Goal: Task Accomplishment & Management: Complete application form

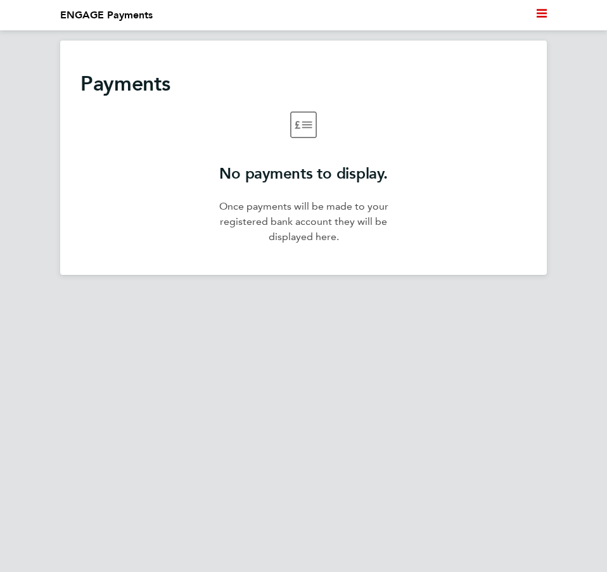
click at [535, 12] on ul "Current page: ENGAGE Payments" at bounding box center [303, 15] width 486 height 30
click at [537, 15] on icon "Main navigation" at bounding box center [541, 13] width 10 height 10
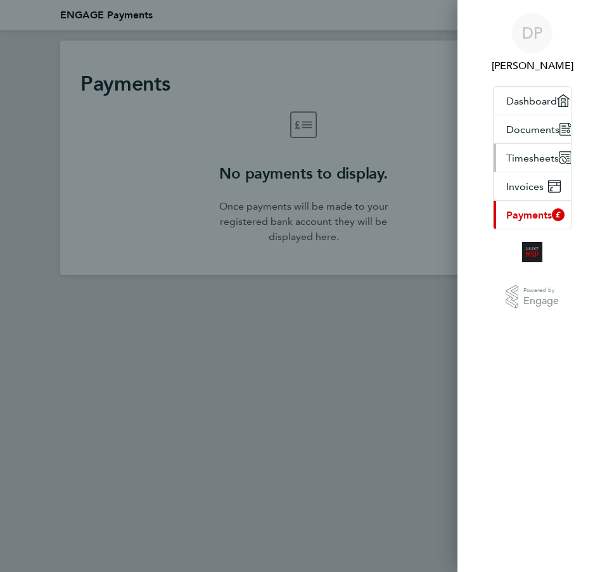
click at [524, 155] on span "Timesheets" at bounding box center [532, 158] width 53 height 12
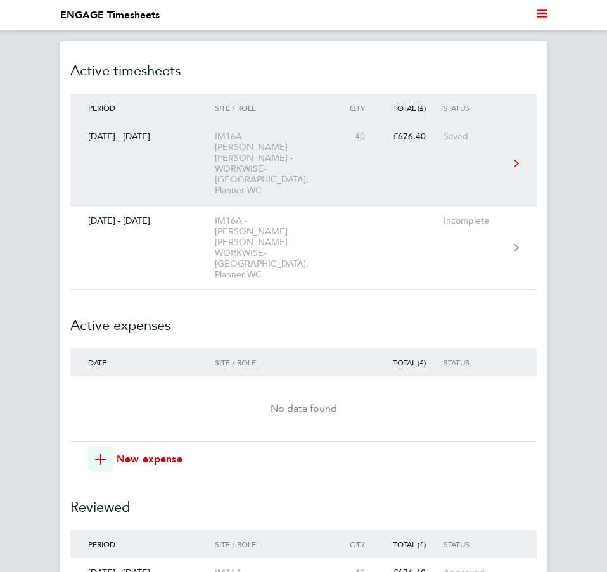
click at [373, 131] on div "40" at bounding box center [359, 136] width 47 height 11
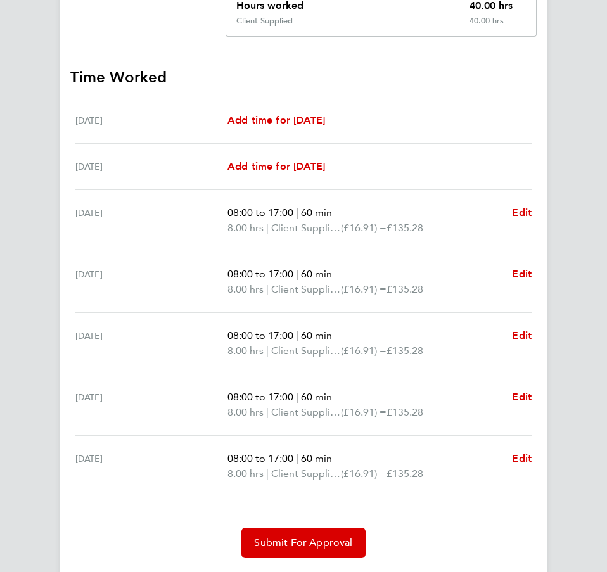
scroll to position [297, 0]
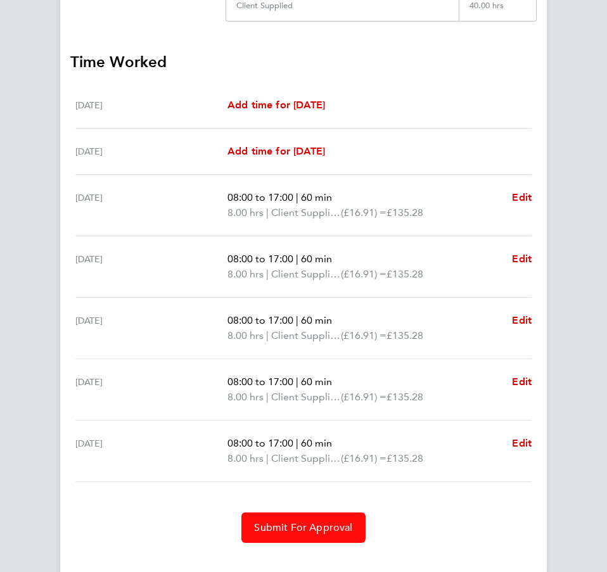
click at [333, 521] on span "Submit For Approval" at bounding box center [303, 527] width 98 height 13
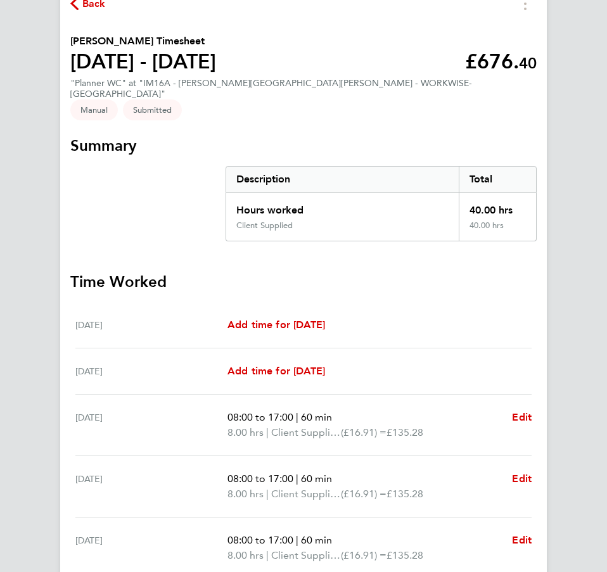
scroll to position [0, 0]
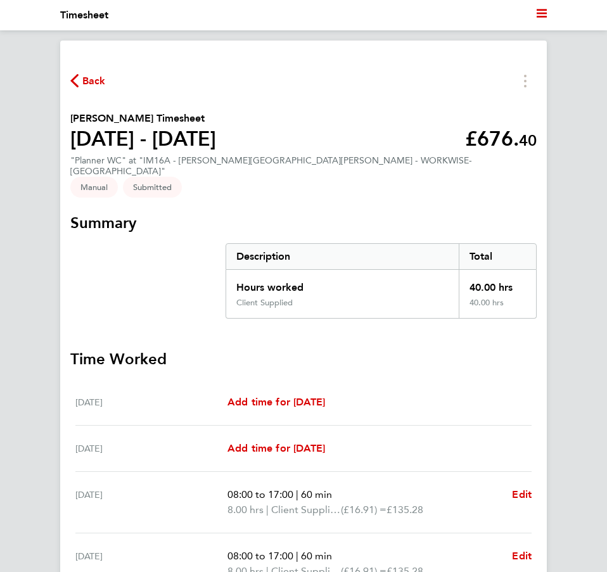
click at [80, 83] on span "Back" at bounding box center [87, 80] width 35 height 12
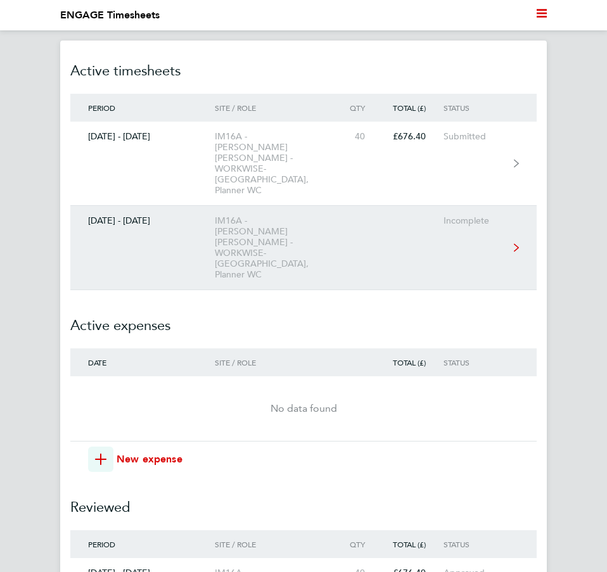
click at [452, 206] on link "[DATE] - [DATE] IM16A - [PERSON_NAME] [PERSON_NAME] - WORKWISE- [GEOGRAPHIC_DAT…" at bounding box center [303, 248] width 466 height 84
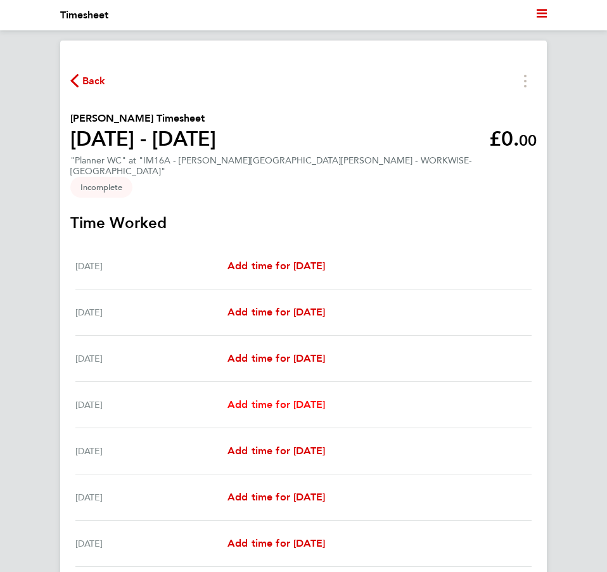
click at [300, 398] on span "Add time for [DATE]" at bounding box center [276, 404] width 98 height 12
select select "30"
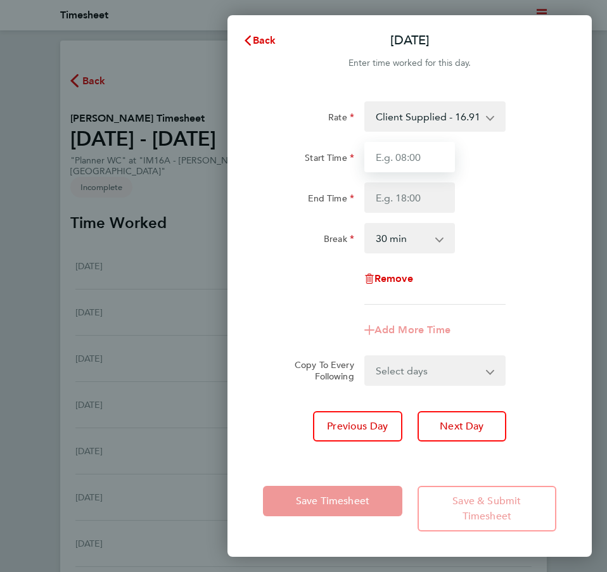
click at [412, 161] on input "Start Time" at bounding box center [409, 157] width 91 height 30
type input "08:00"
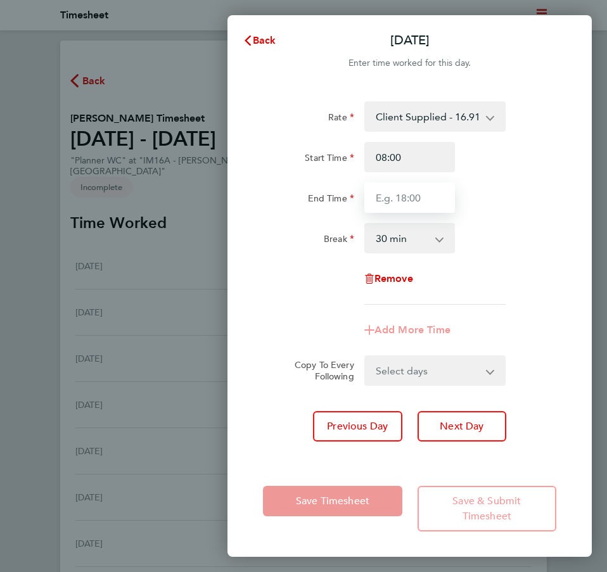
click at [412, 206] on input "End Time" at bounding box center [409, 197] width 91 height 30
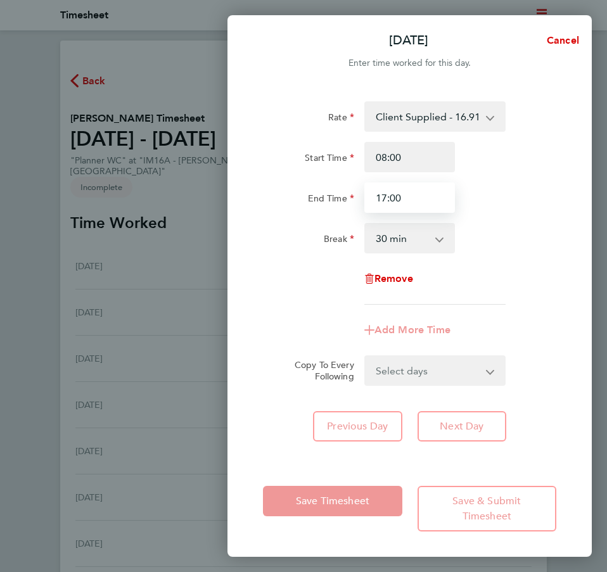
type input "17:00"
click at [417, 237] on select "0 min 15 min 30 min 45 min 60 min 75 min 90 min" at bounding box center [401, 238] width 73 height 28
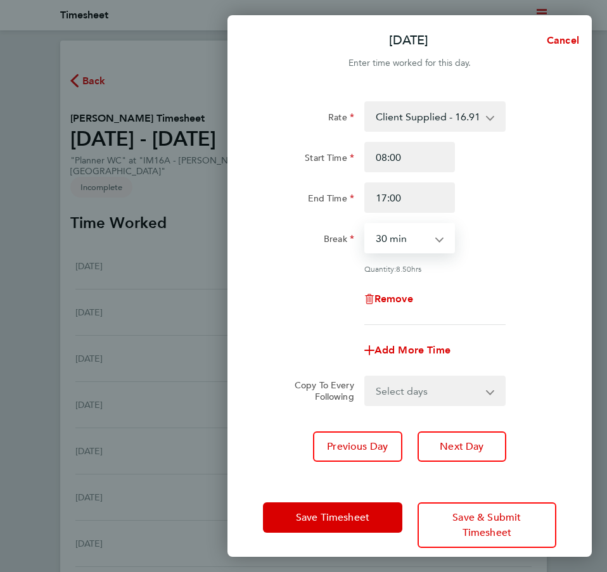
select select "60"
click at [365, 224] on select "0 min 15 min 30 min 45 min 60 min 75 min 90 min" at bounding box center [401, 238] width 73 height 28
click at [476, 290] on div "Remove" at bounding box center [409, 299] width 303 height 30
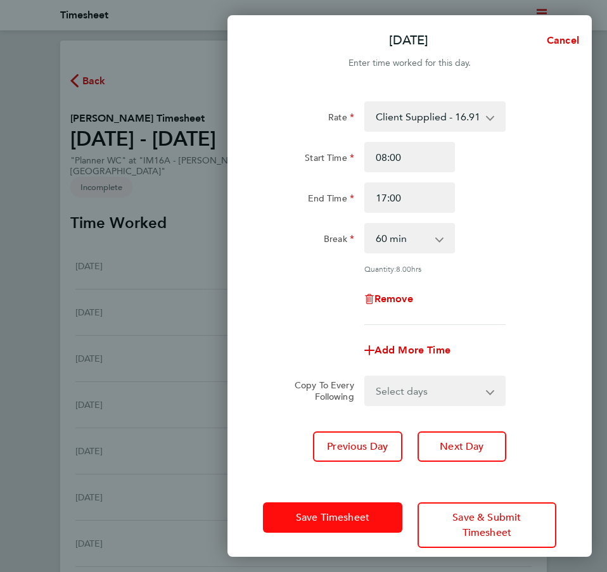
click at [381, 517] on button "Save Timesheet" at bounding box center [332, 517] width 139 height 30
